Goal: Task Accomplishment & Management: Manage account settings

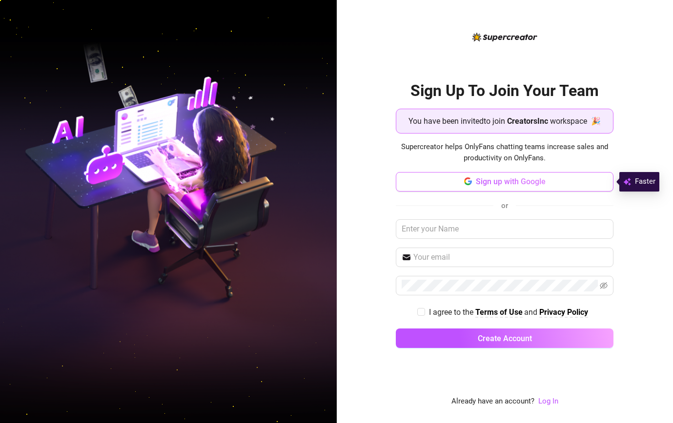
click at [488, 184] on span "Sign up with Google" at bounding box center [511, 181] width 70 height 9
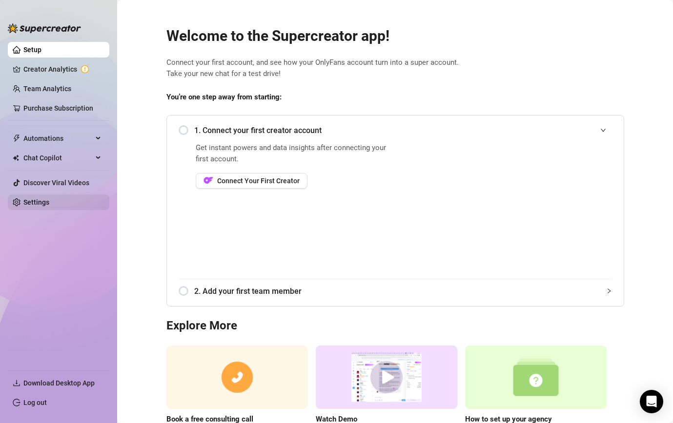
click at [49, 204] on link "Settings" at bounding box center [36, 203] width 26 height 8
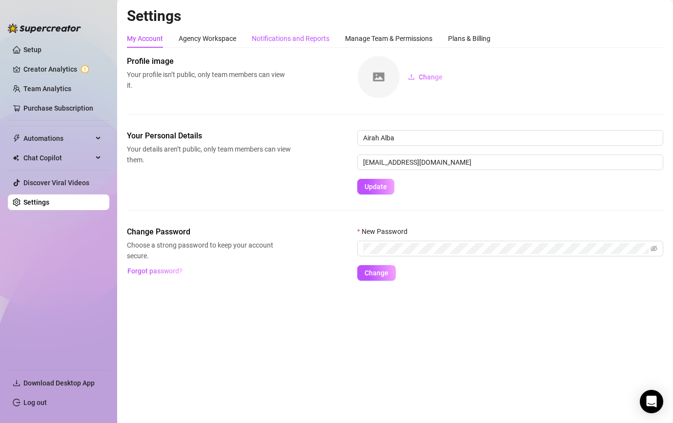
click at [287, 42] on div "Notifications and Reports" at bounding box center [291, 38] width 78 height 11
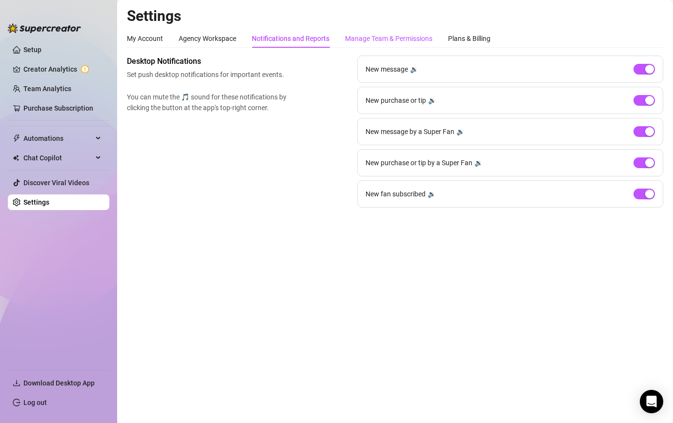
click at [368, 38] on div "Manage Team & Permissions" at bounding box center [388, 38] width 87 height 11
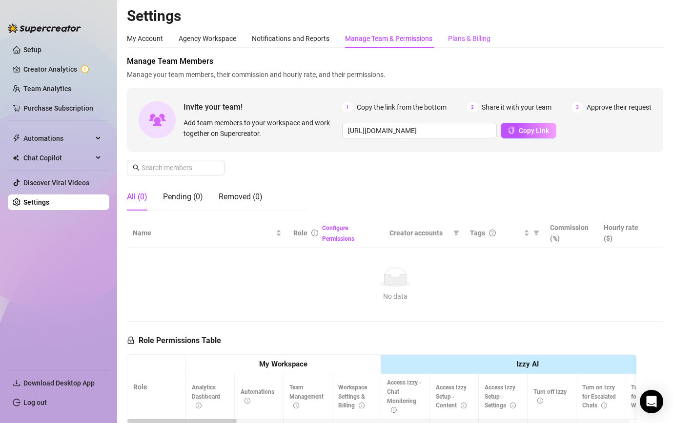
click at [470, 40] on div "Plans & Billing" at bounding box center [469, 38] width 42 height 11
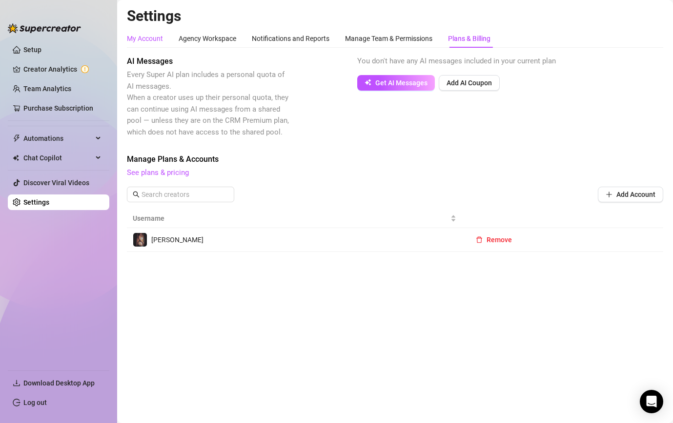
click at [145, 38] on div "My Account" at bounding box center [145, 38] width 36 height 11
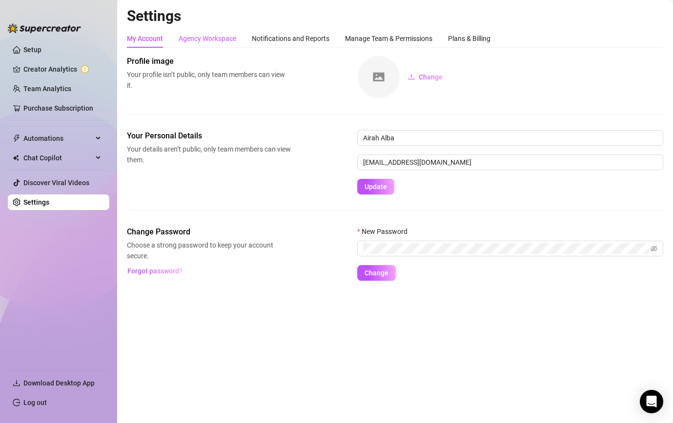
click at [200, 37] on div "Agency Workspace" at bounding box center [208, 38] width 58 height 11
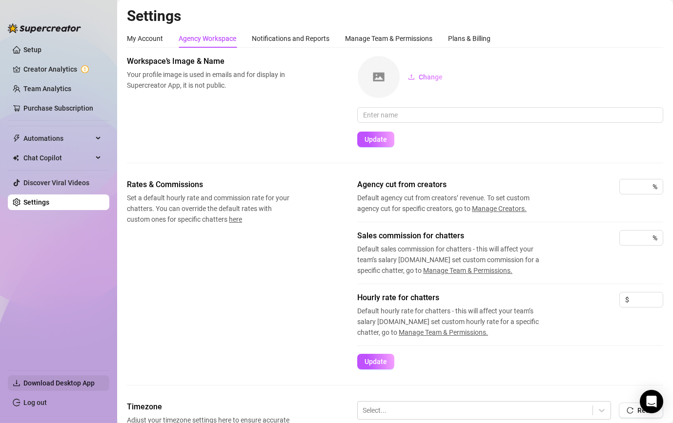
click at [48, 382] on span "Download Desktop App" at bounding box center [58, 384] width 71 height 8
